Goal: Find specific page/section: Find specific page/section

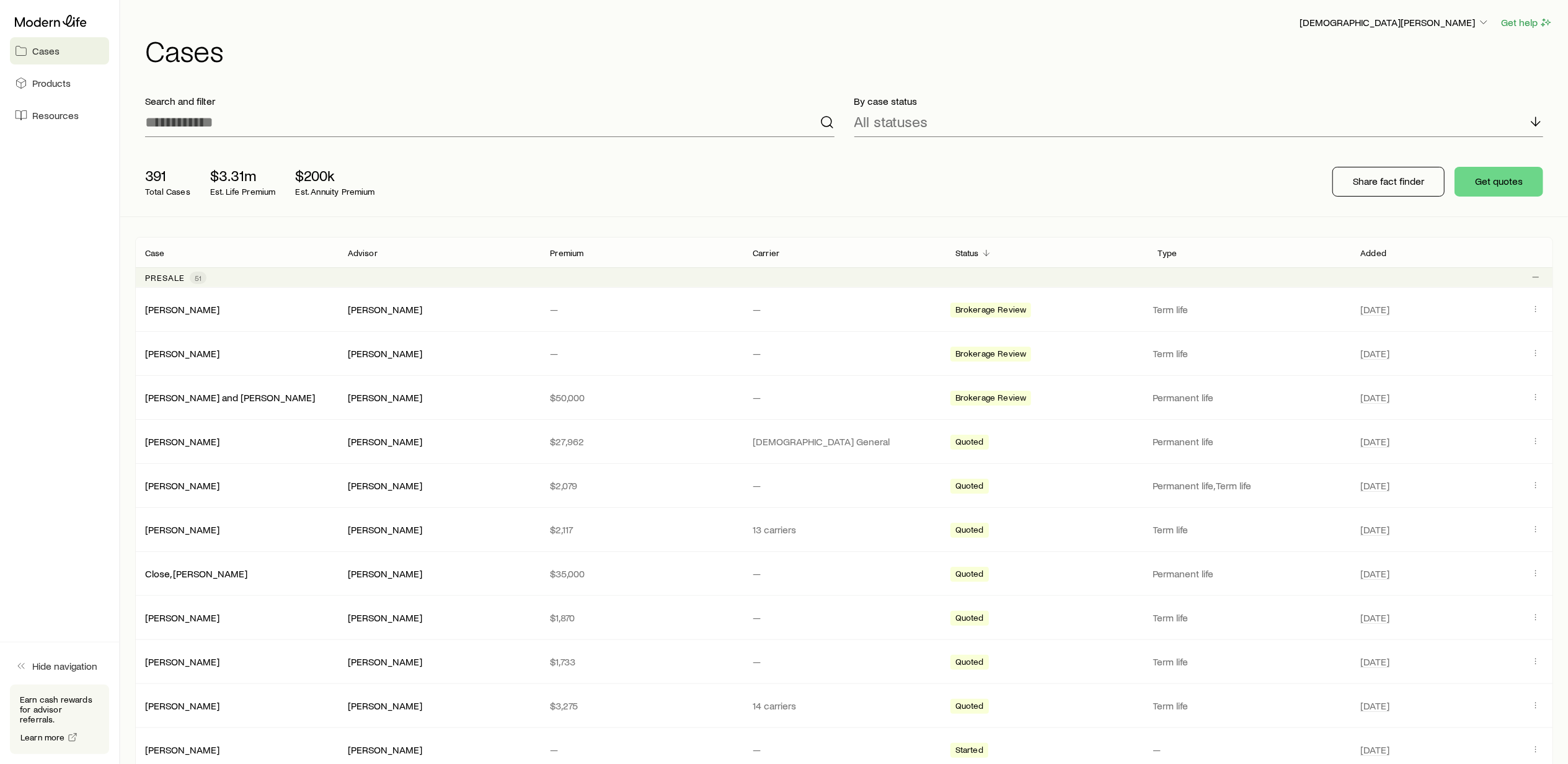
click at [197, 276] on span "51" at bounding box center [198, 278] width 7 height 10
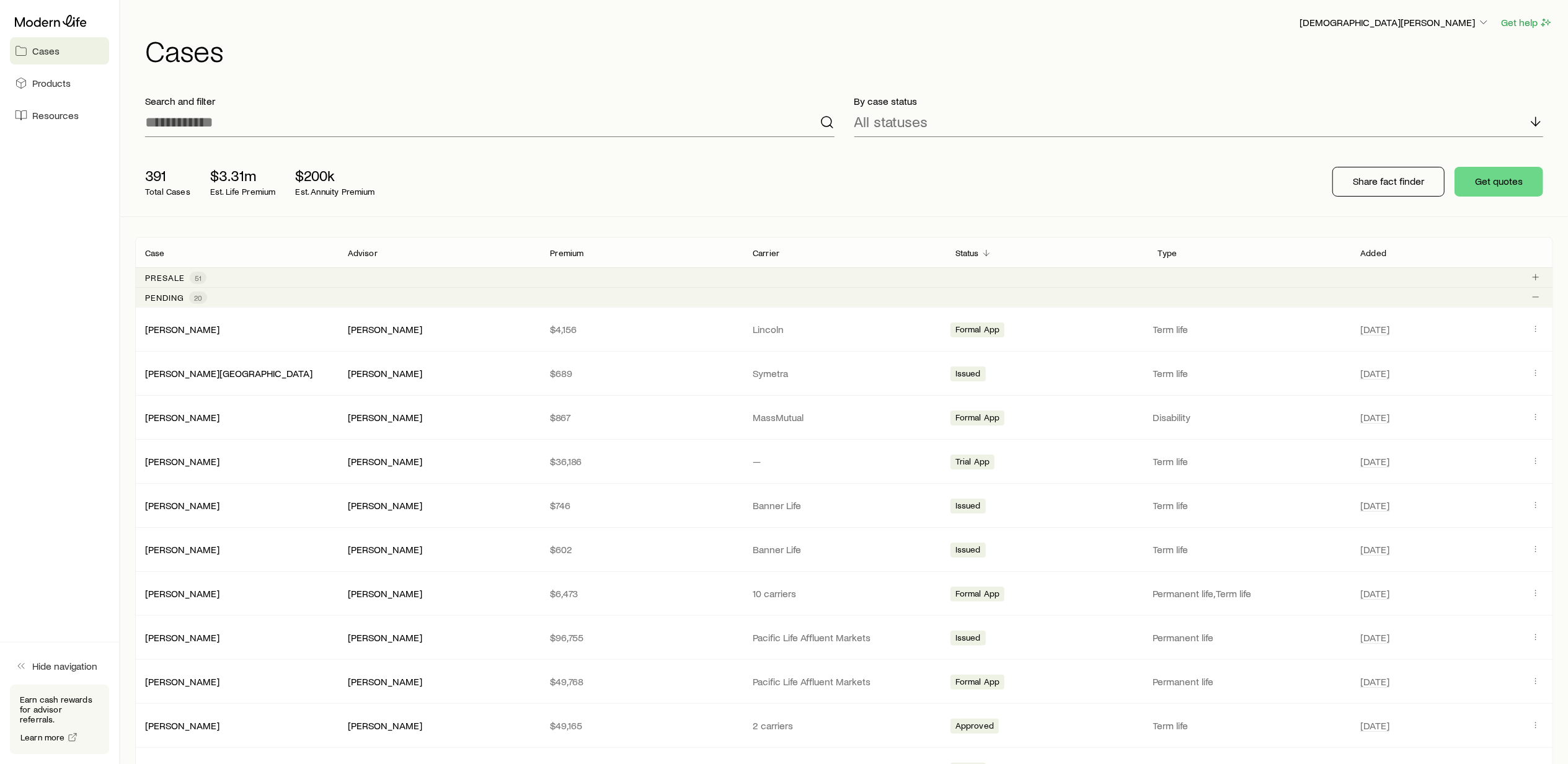
click at [195, 274] on span "51" at bounding box center [198, 278] width 7 height 10
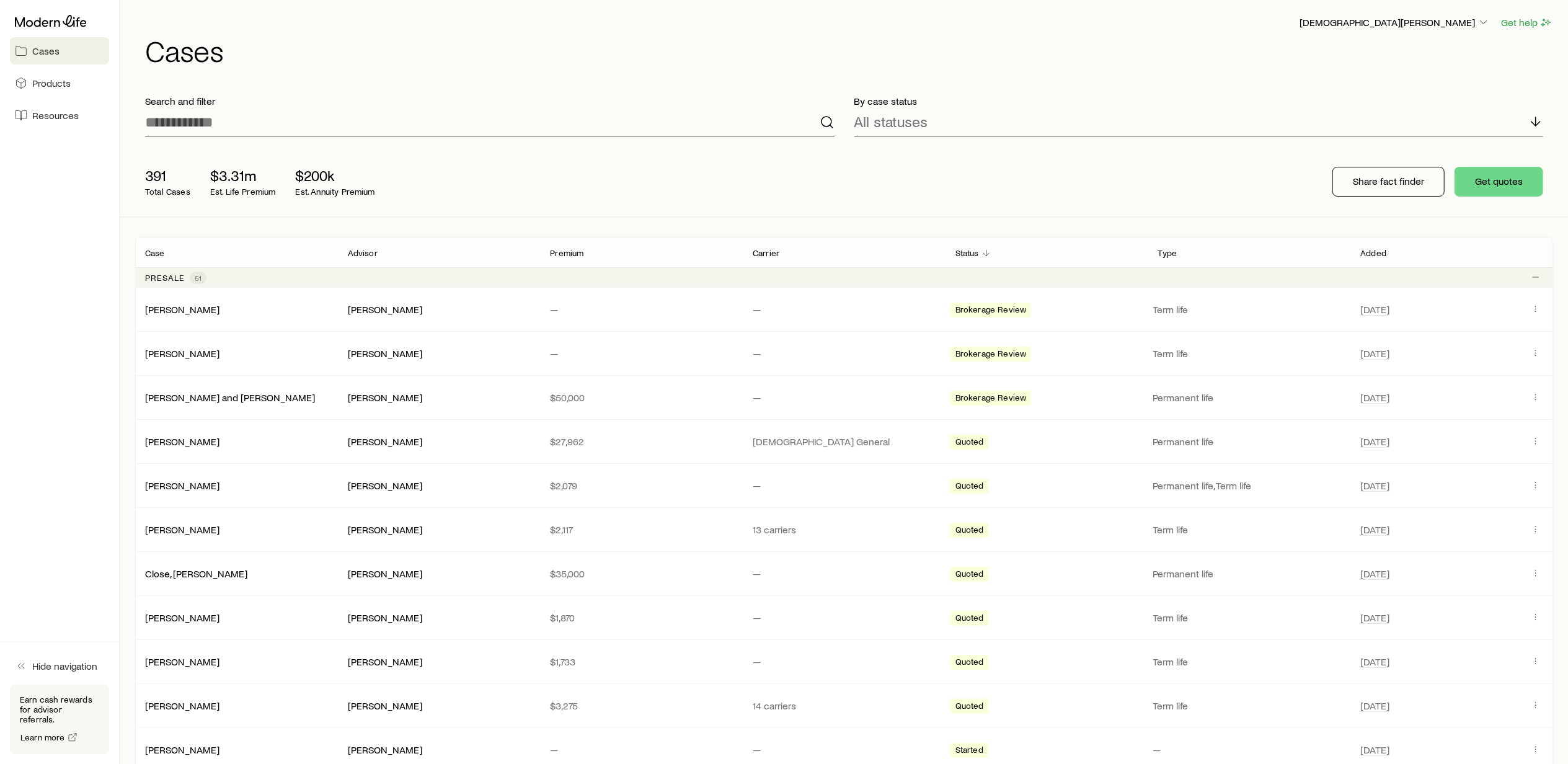
click at [195, 278] on span "51" at bounding box center [198, 278] width 7 height 10
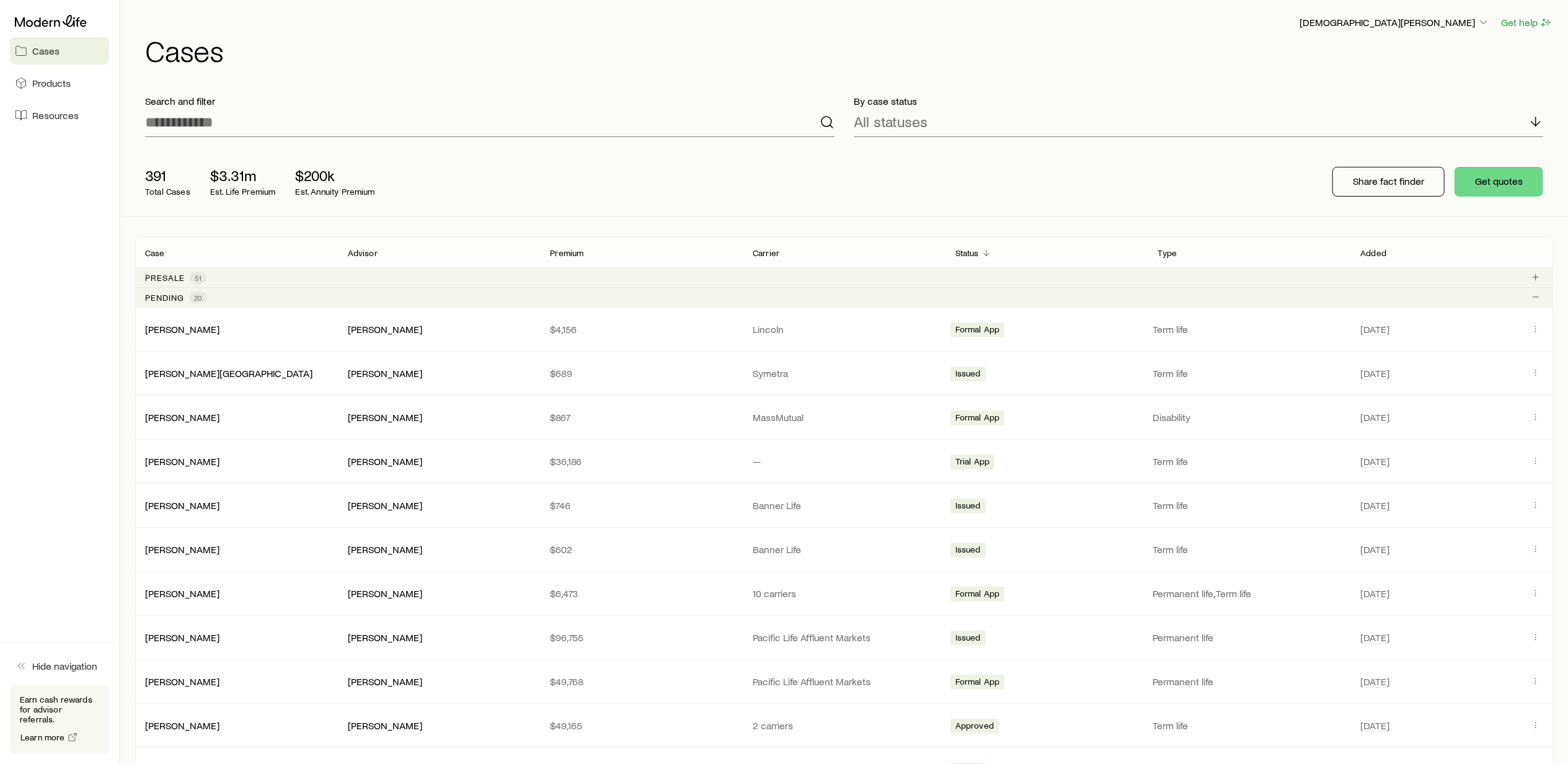
click at [195, 278] on span "51" at bounding box center [198, 278] width 7 height 10
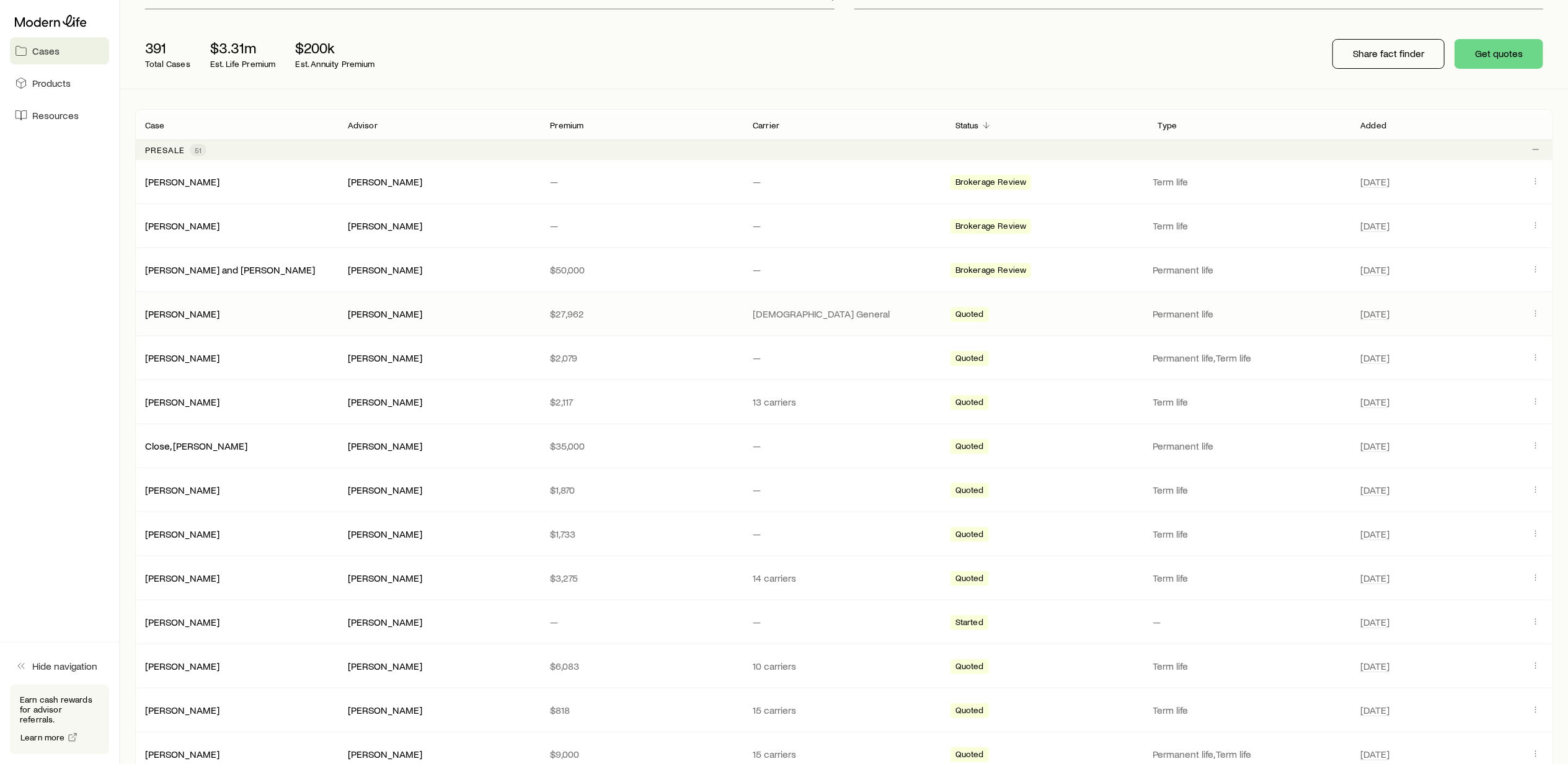
scroll to position [165, 0]
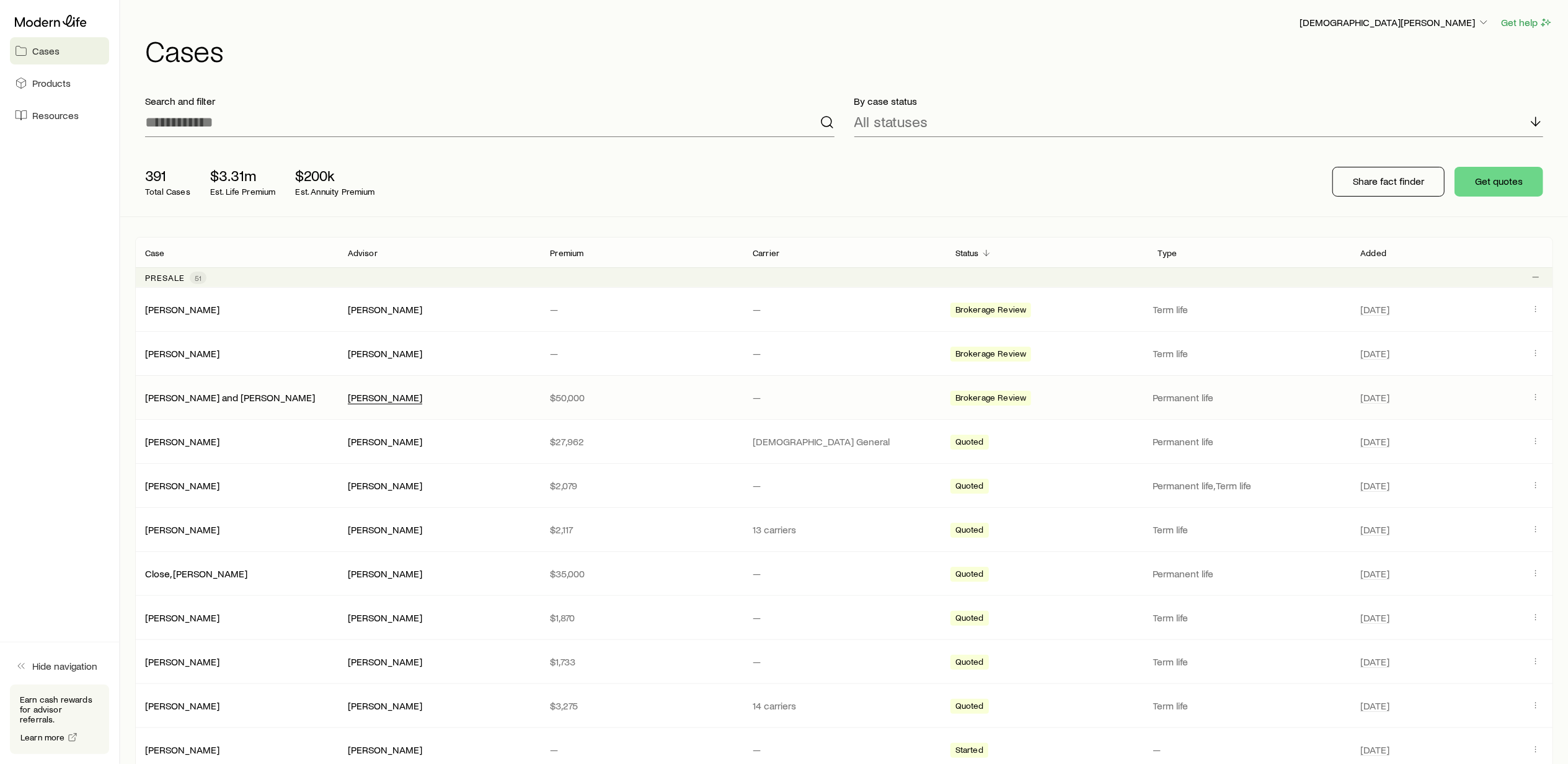
click at [369, 402] on div "[PERSON_NAME]" at bounding box center [385, 397] width 74 height 13
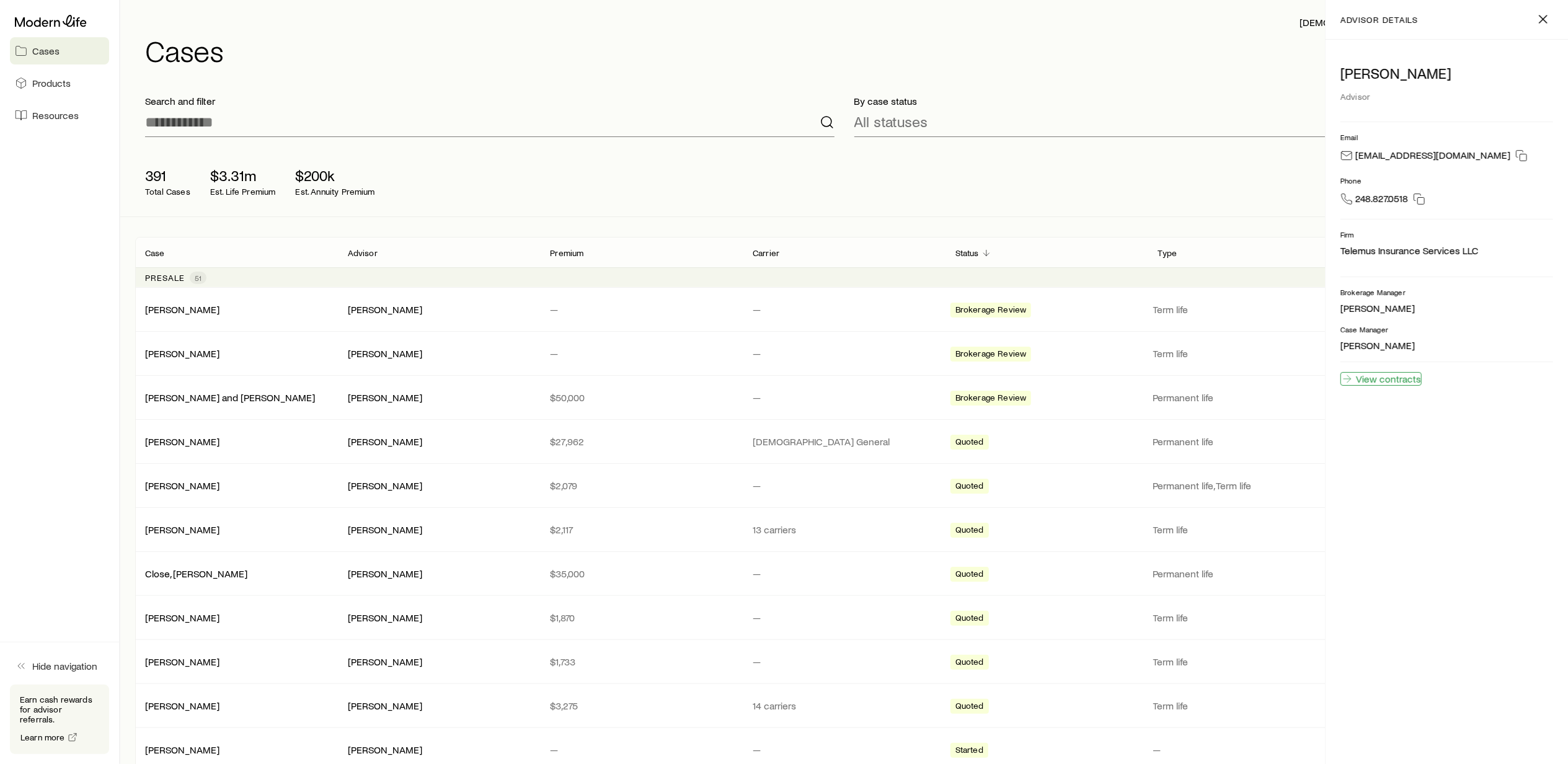
click at [1394, 377] on link "View contracts" at bounding box center [1381, 379] width 81 height 14
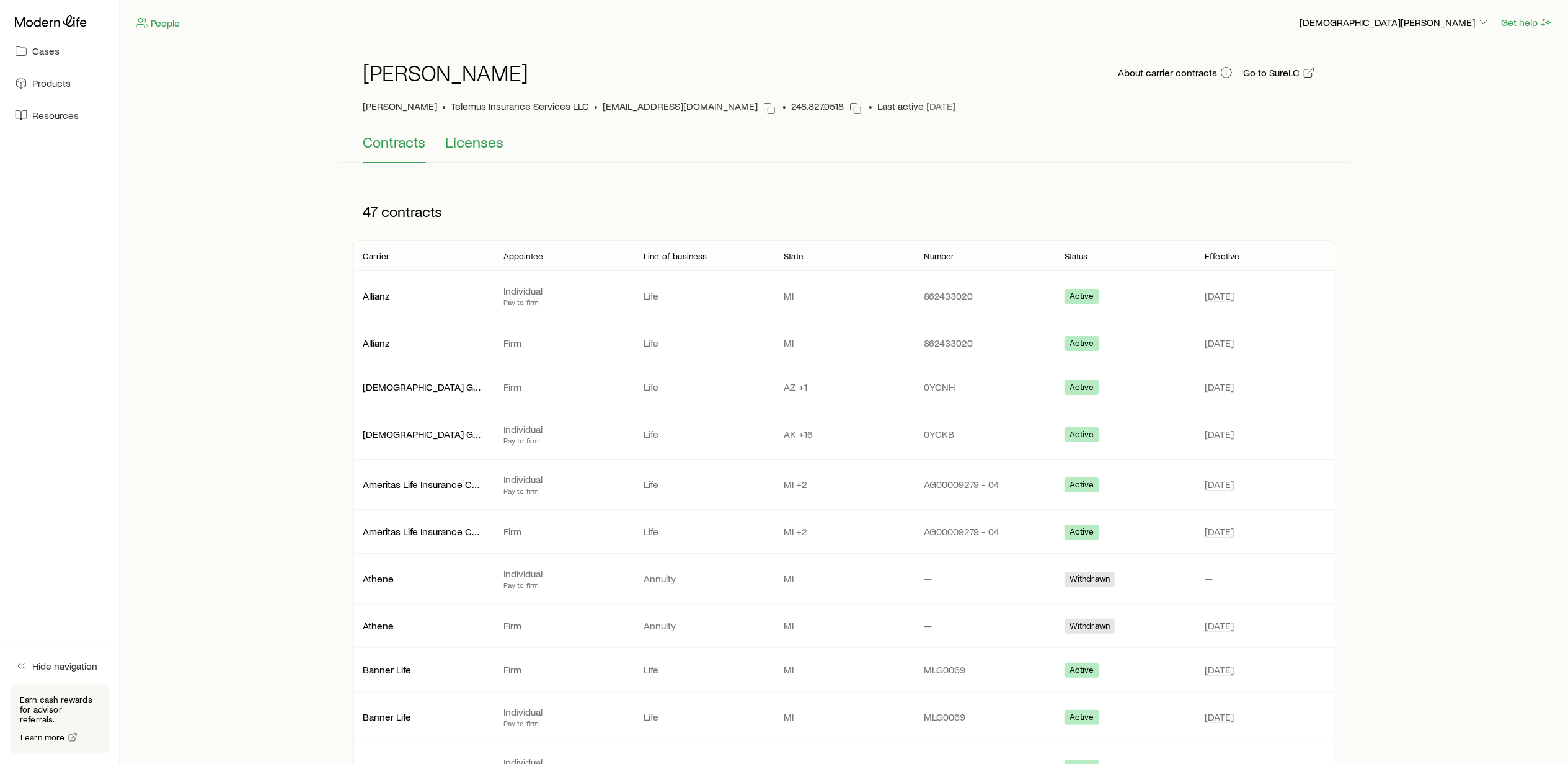
click at [475, 146] on span "Licenses" at bounding box center [475, 142] width 59 height 17
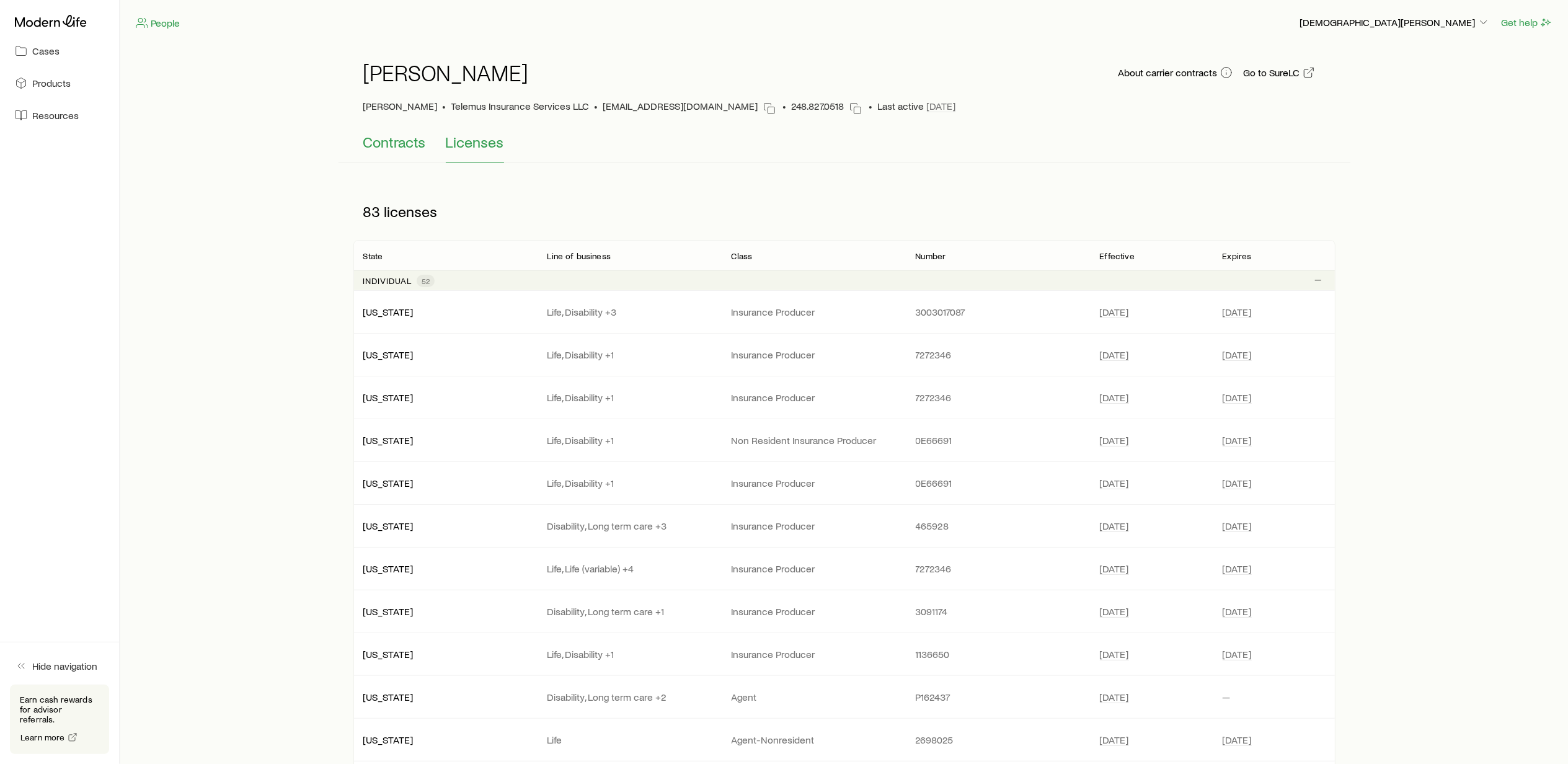
click at [400, 147] on span "Contracts" at bounding box center [394, 142] width 63 height 17
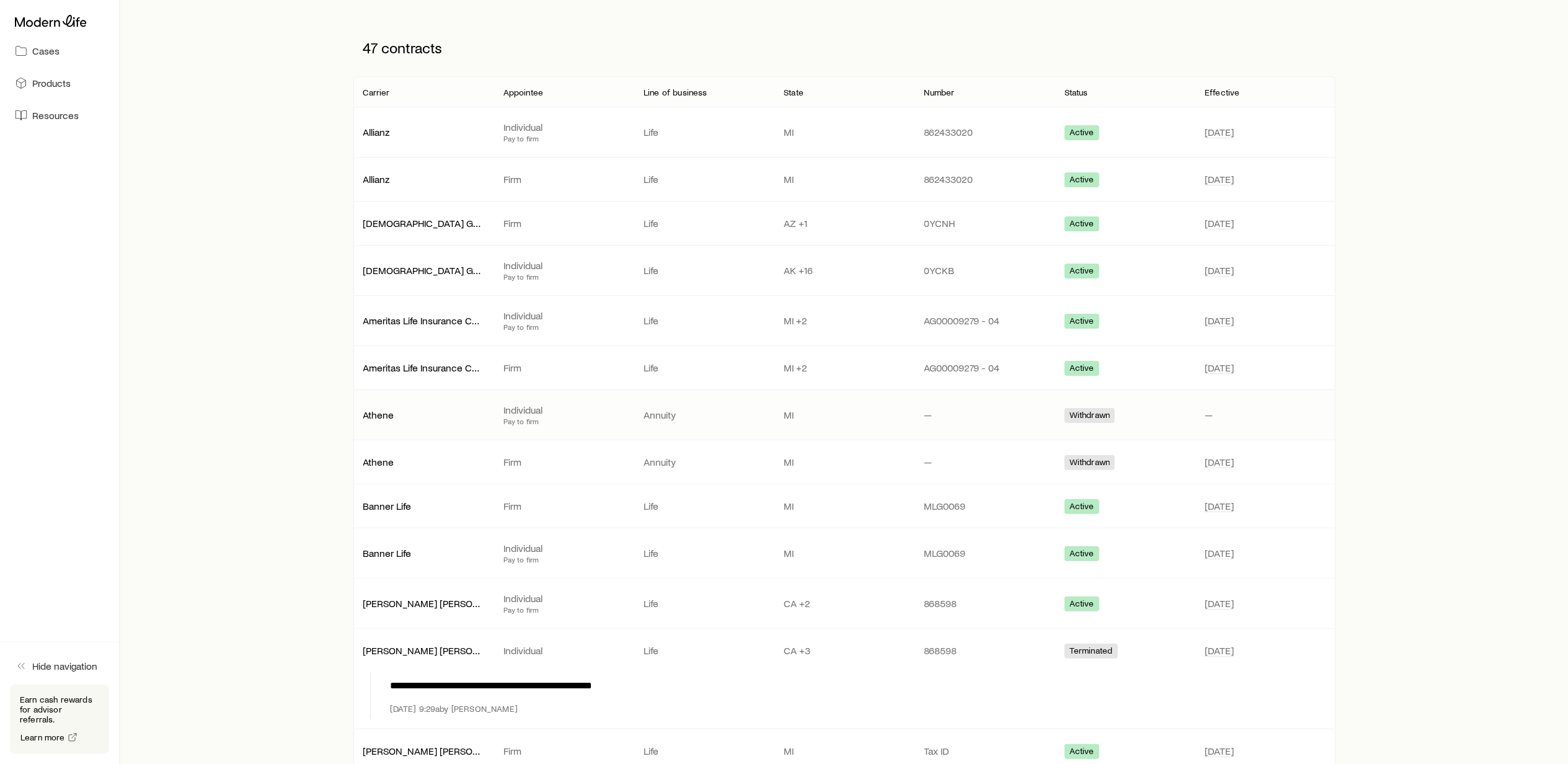
scroll to position [165, 0]
click at [805, 603] on p "CA +2" at bounding box center [844, 602] width 121 height 12
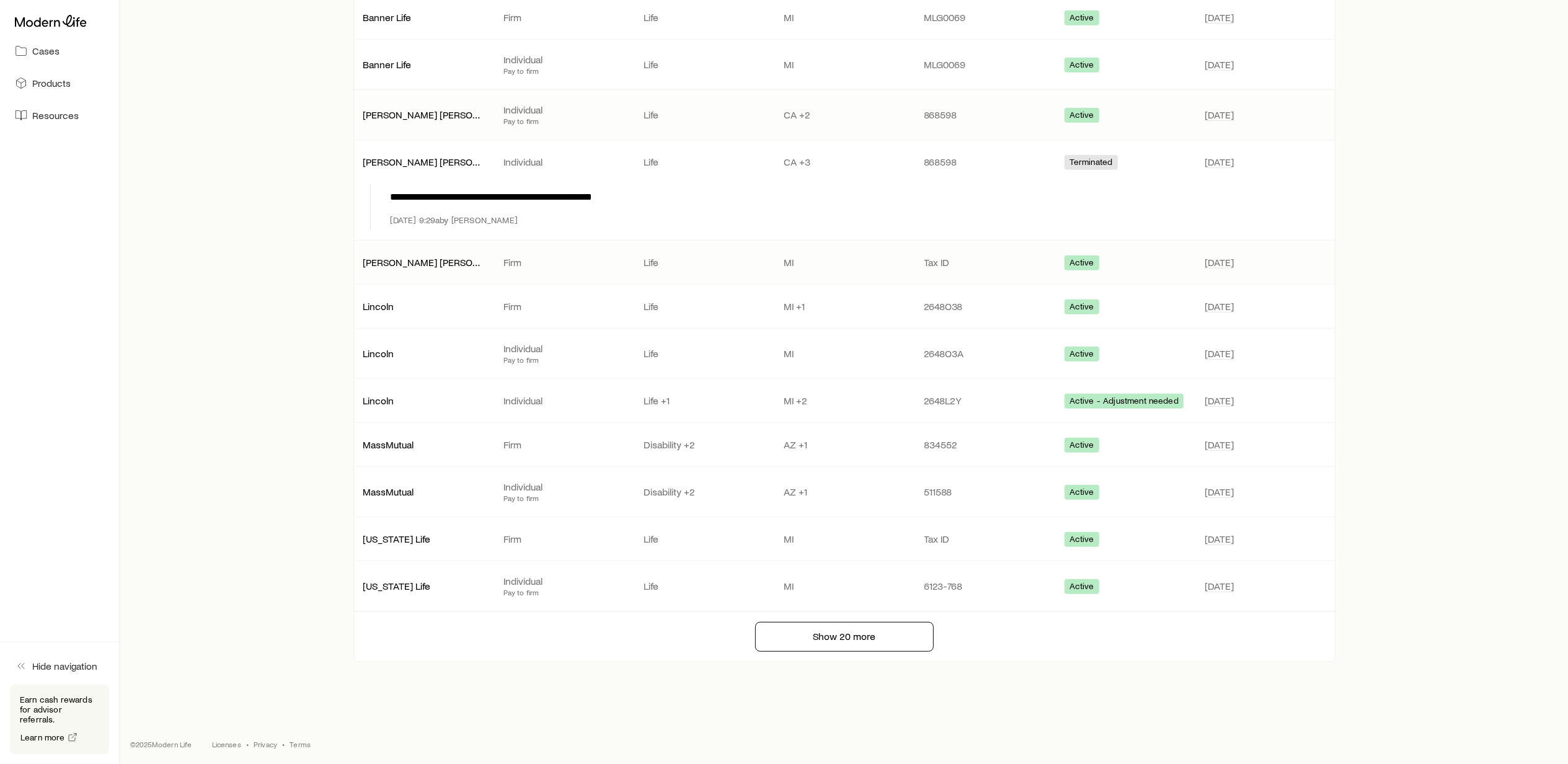
scroll to position [660, 0]
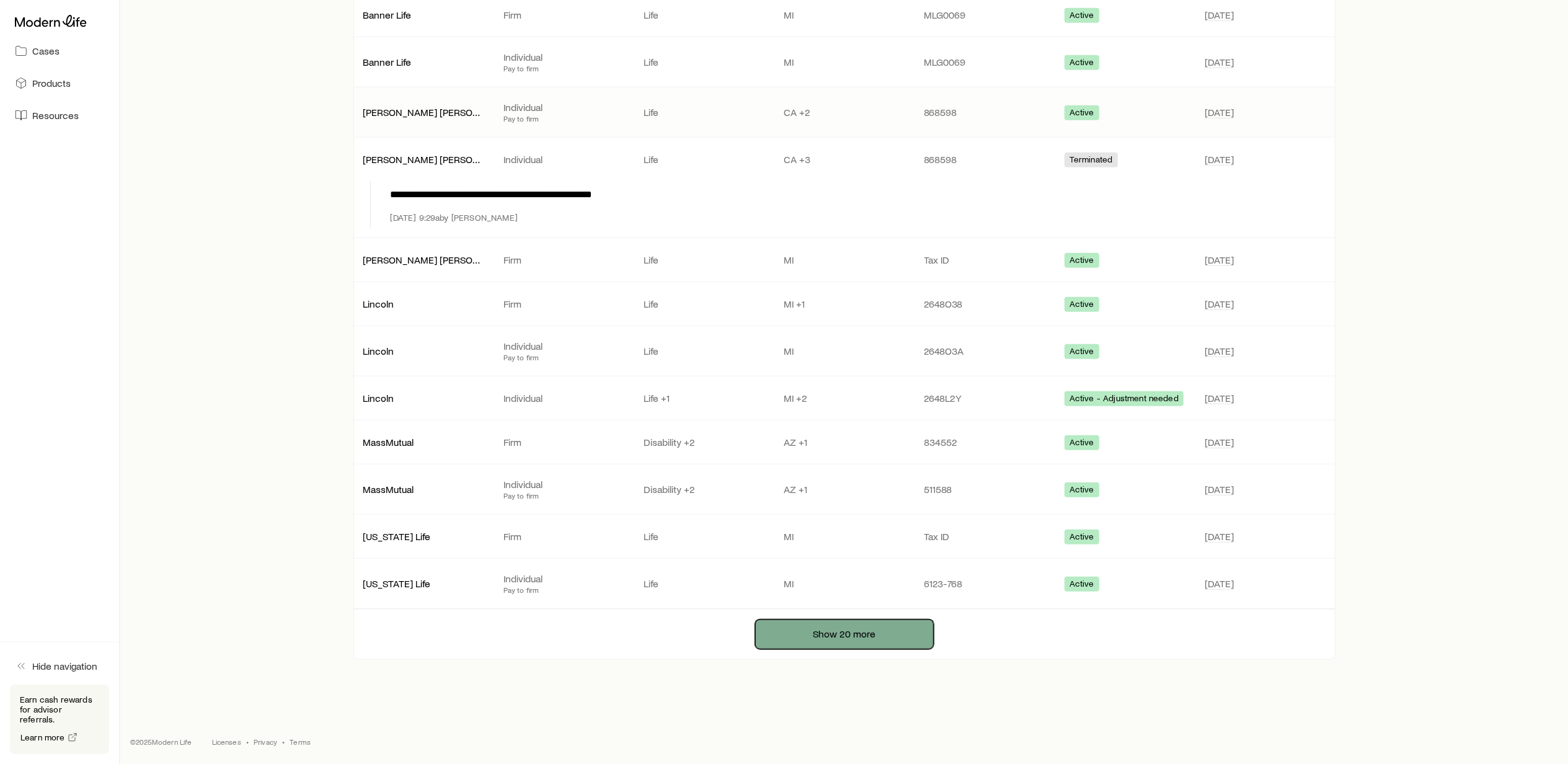
click at [829, 638] on button "Show 20 more" at bounding box center [845, 634] width 178 height 30
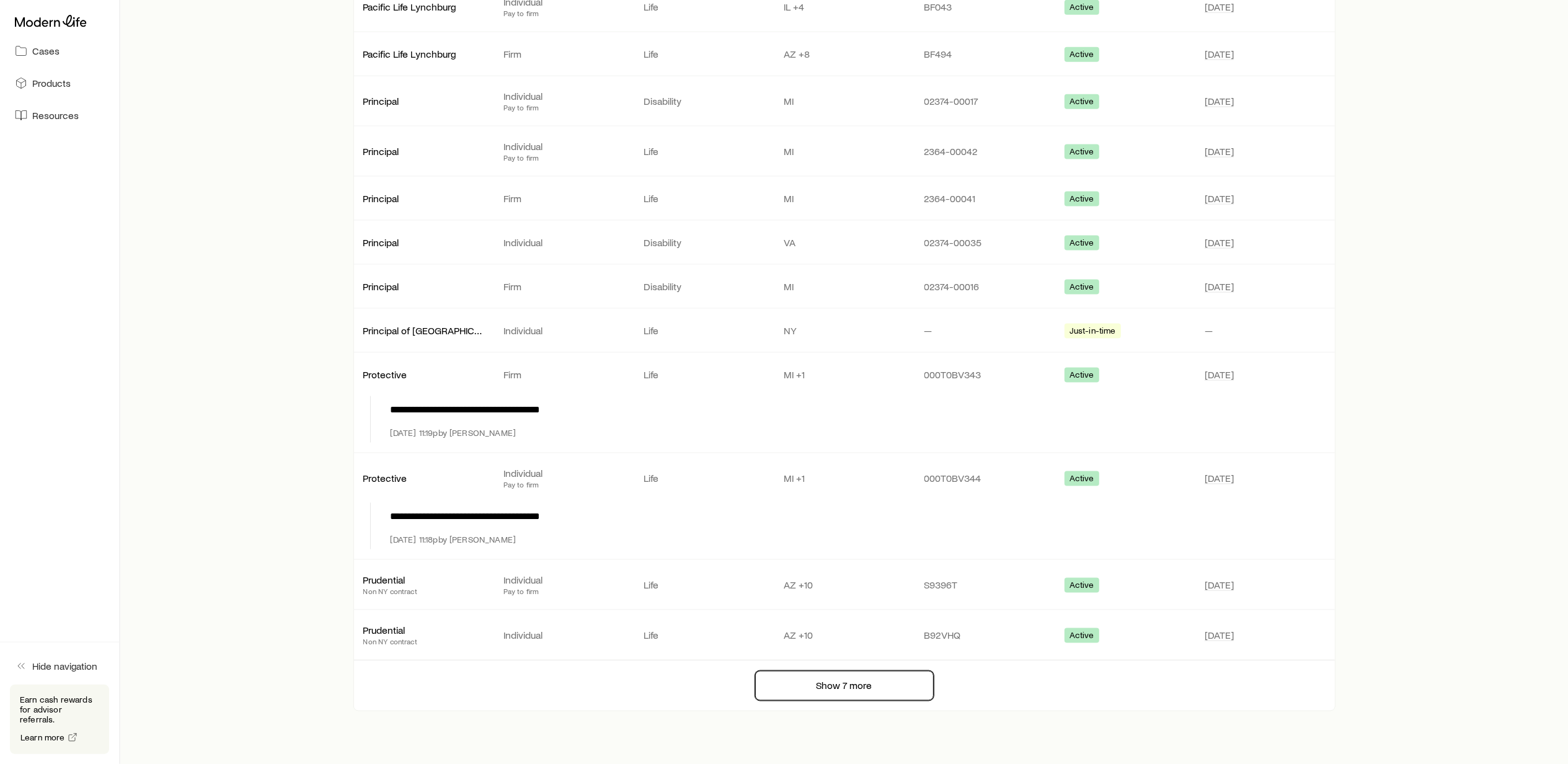
scroll to position [1713, 0]
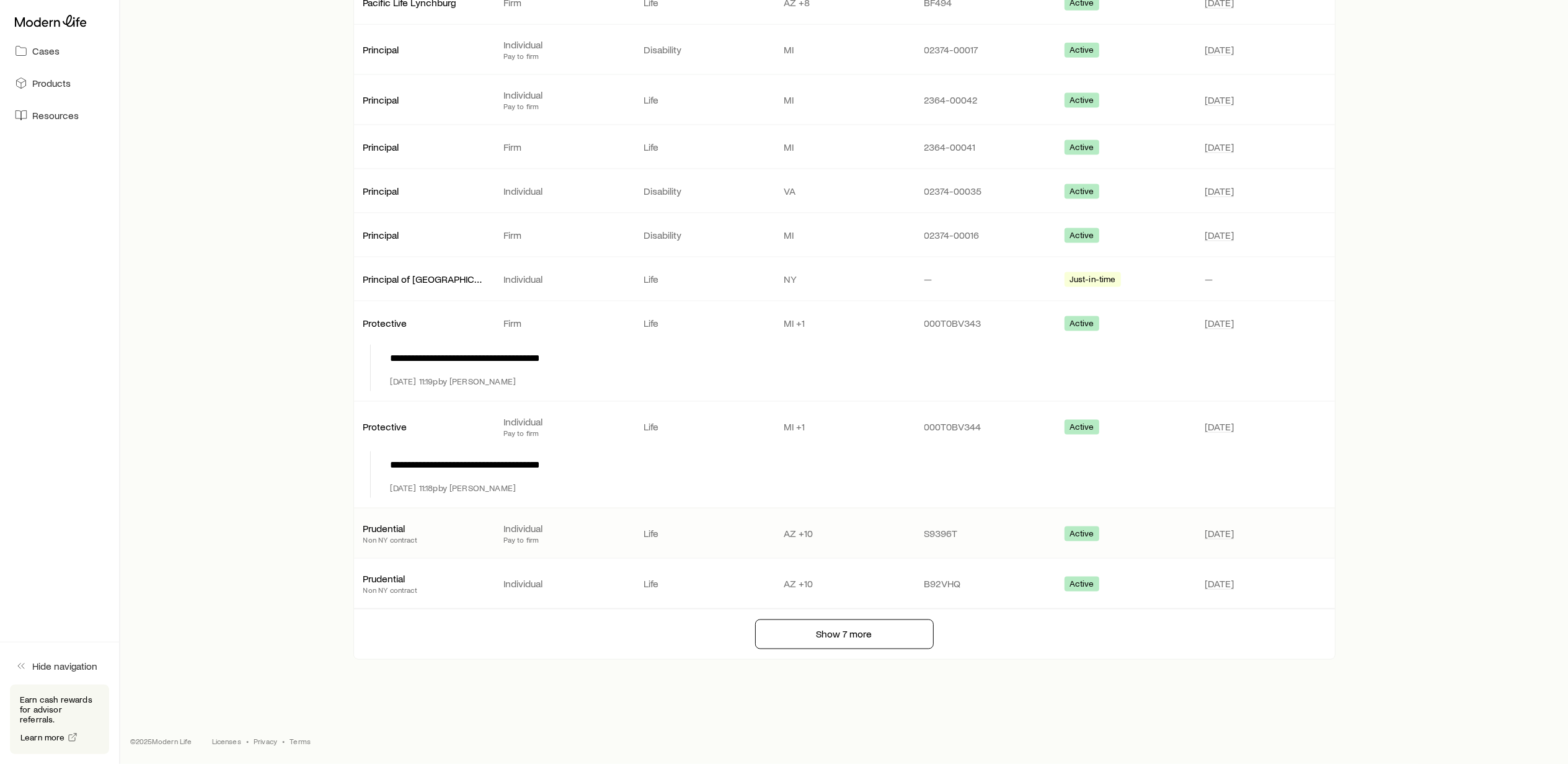
click at [794, 530] on p "AZ +10" at bounding box center [844, 533] width 121 height 12
click at [1229, 532] on span "[DATE]" at bounding box center [1219, 533] width 29 height 12
click at [384, 530] on p "Prudential" at bounding box center [423, 528] width 121 height 12
click at [33, 22] on icon at bounding box center [51, 21] width 72 height 12
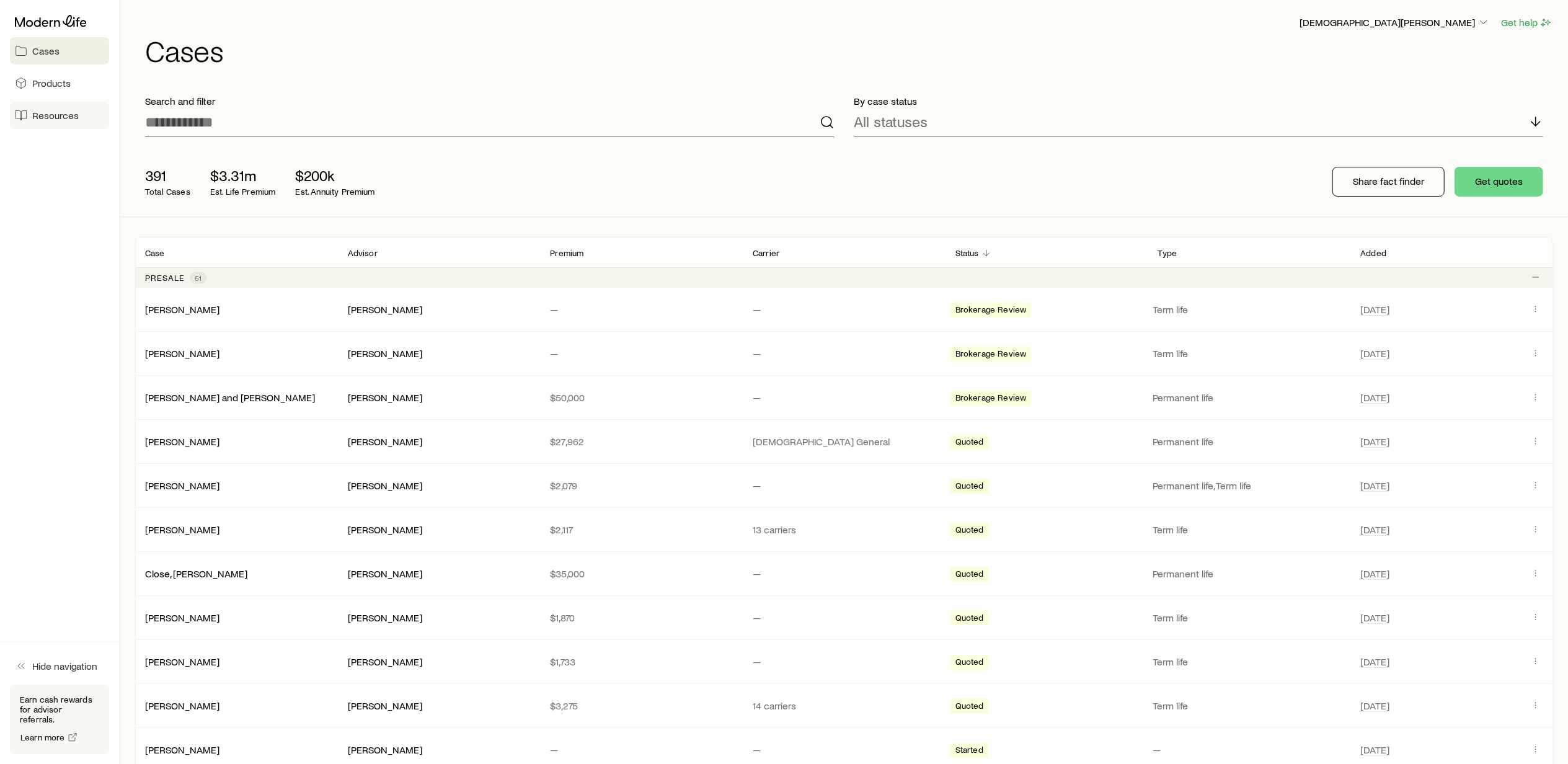
click at [58, 112] on span "Resources" at bounding box center [55, 115] width 46 height 12
